Goal: Task Accomplishment & Management: Use online tool/utility

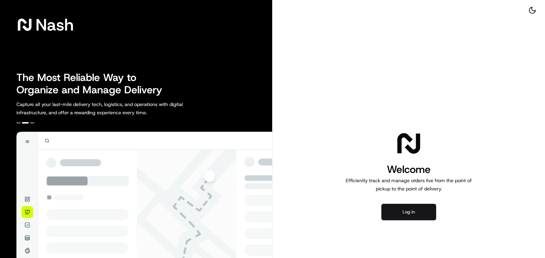
click at [389, 210] on button "Log in" at bounding box center [409, 211] width 55 height 16
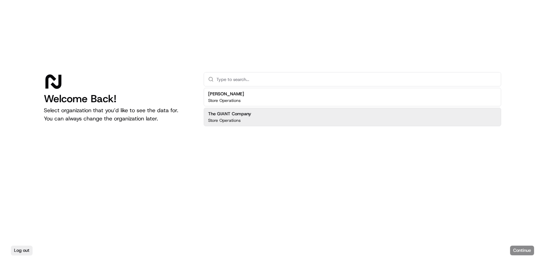
click at [263, 120] on div "The GIANT Company Store Operations" at bounding box center [353, 117] width 298 height 18
click at [522, 250] on button "Continue" at bounding box center [522, 250] width 24 height 10
